Goal: Task Accomplishment & Management: Manage account settings

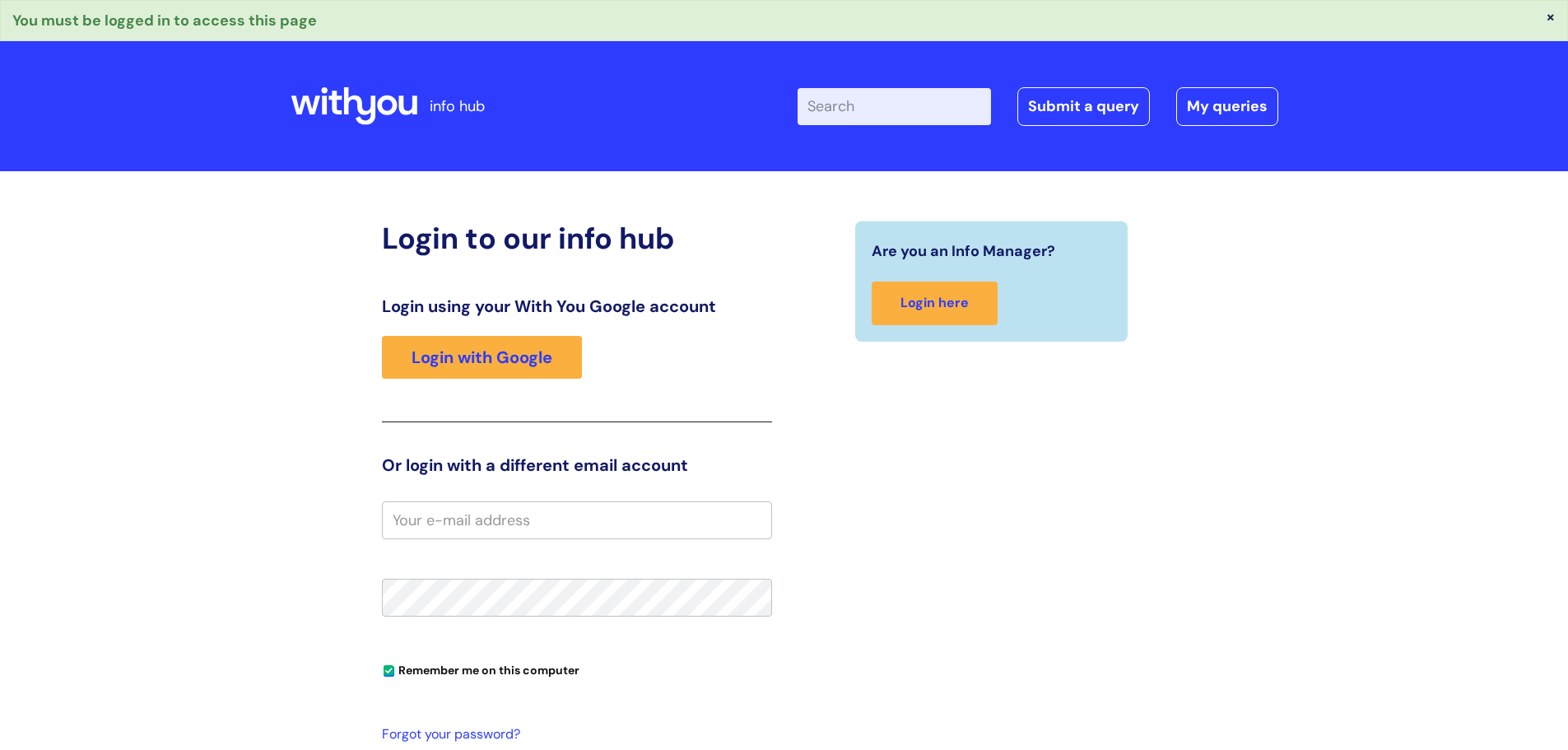
click at [513, 526] on input "email" at bounding box center [577, 520] width 390 height 38
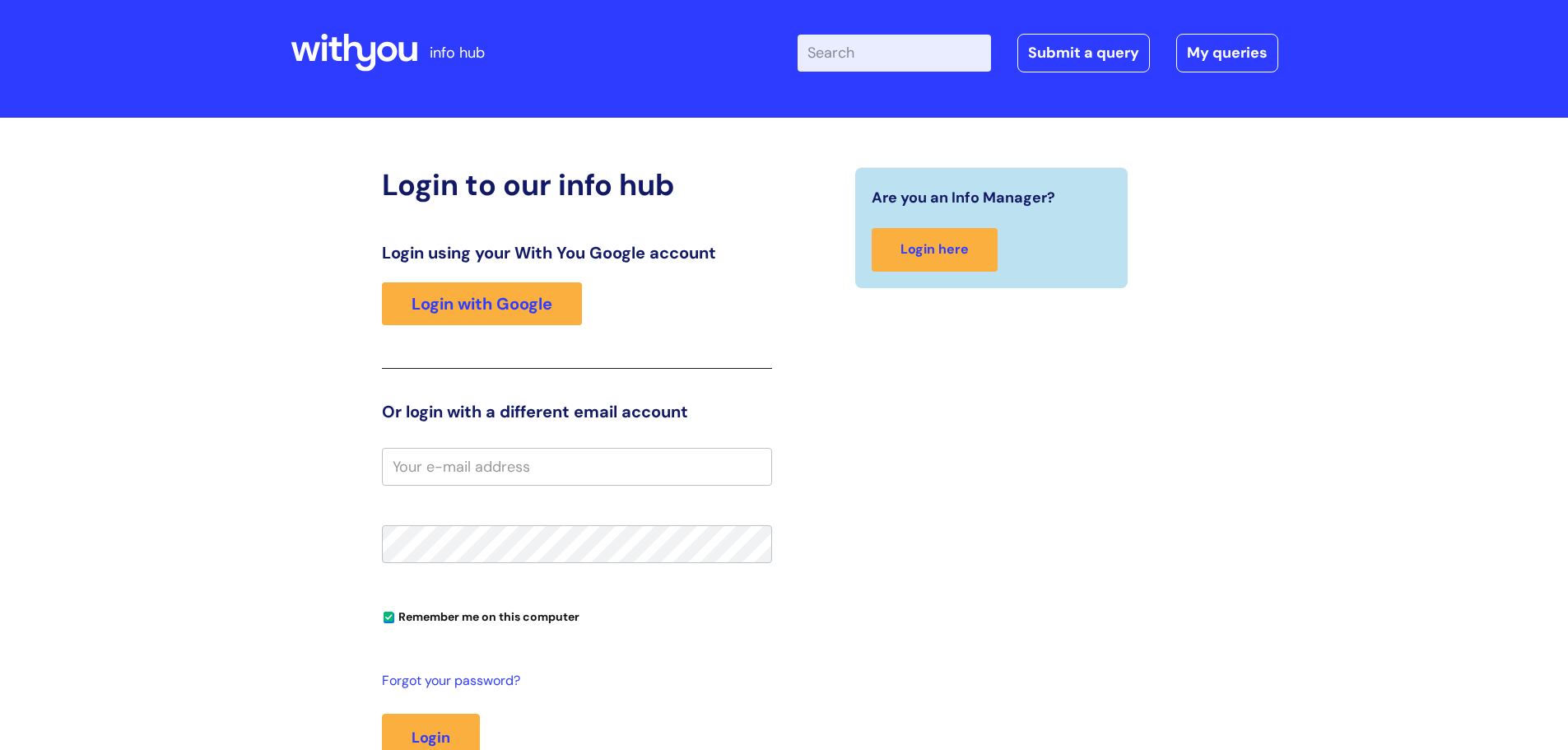
scroll to position [83, 0]
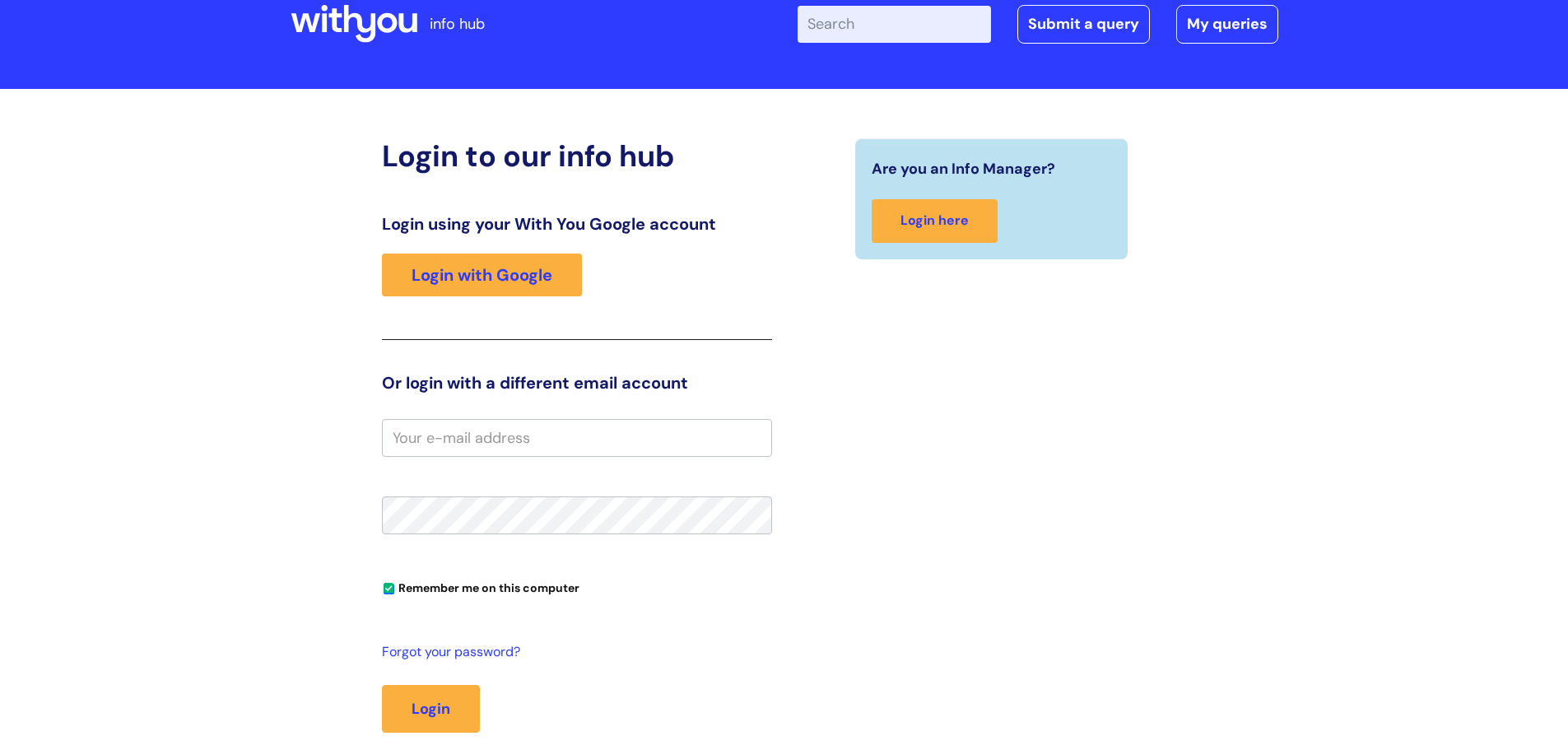
click at [488, 433] on input "email" at bounding box center [577, 439] width 390 height 38
click at [489, 440] on input "email" at bounding box center [577, 439] width 390 height 38
type input "cbroad90@gmail.com"
click at [497, 299] on div "Login using your With You Google account Login with Google" at bounding box center [577, 277] width 390 height 126
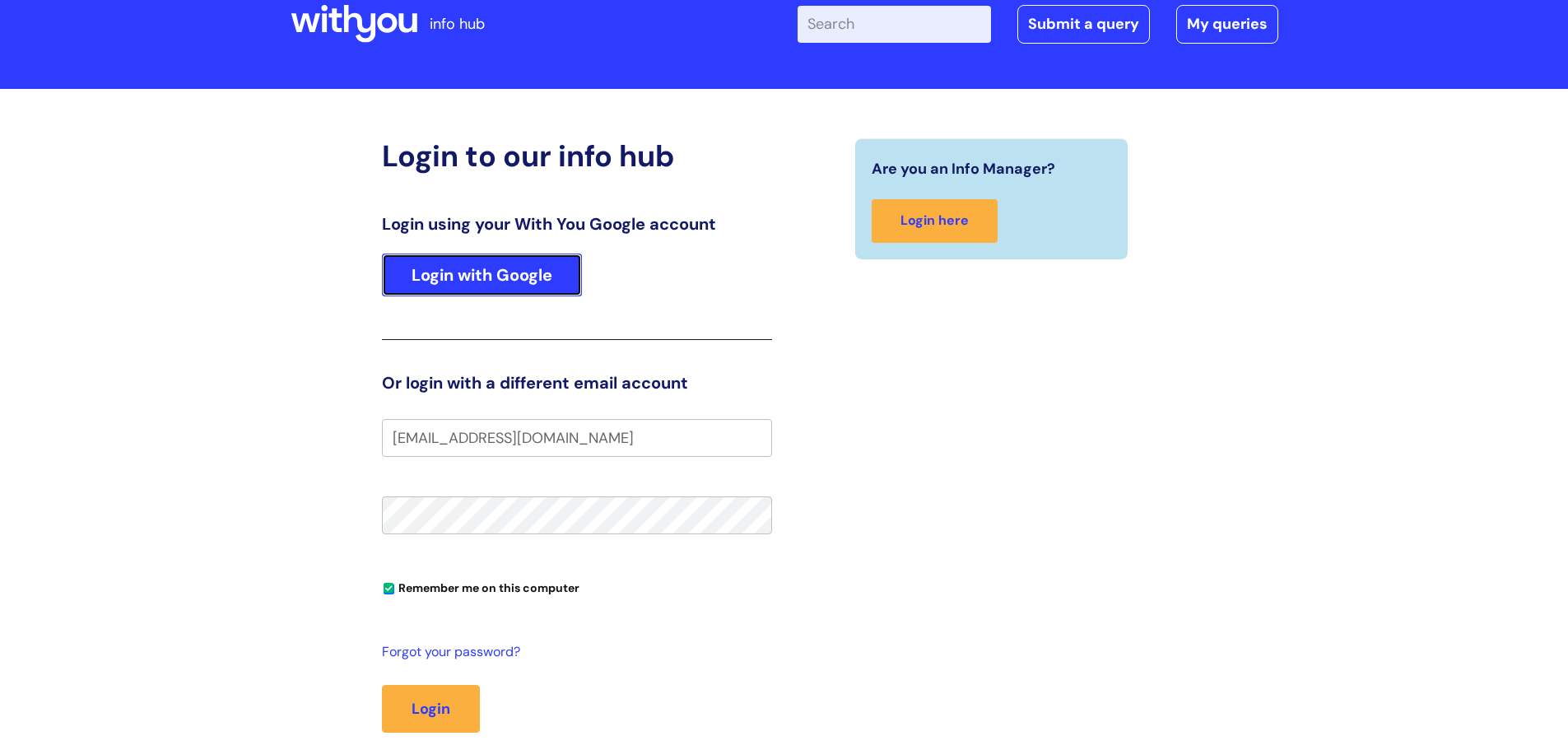
click at [497, 264] on link "Login with Google" at bounding box center [482, 275] width 200 height 43
